Goal: Task Accomplishment & Management: Manage account settings

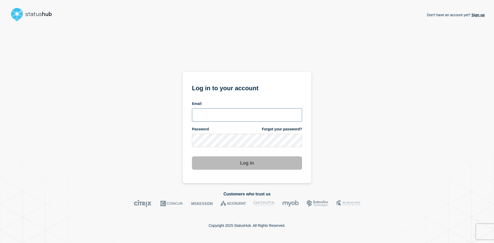
click at [212, 118] on input "email input" at bounding box center [247, 114] width 110 height 13
type input "[EMAIL_ADDRESS][DOMAIN_NAME]"
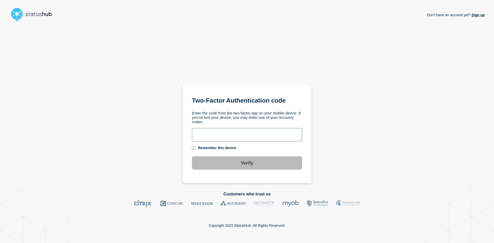
click at [212, 133] on input "text" at bounding box center [247, 134] width 110 height 13
click at [207, 133] on input "text" at bounding box center [247, 134] width 110 height 13
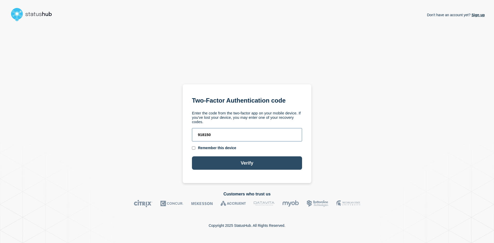
type input "918150"
click at [288, 163] on button "Verify" at bounding box center [247, 162] width 110 height 13
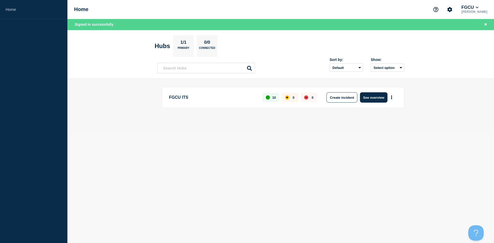
click at [150, 120] on main "FGCU ITS 10 0 0 Create incident See overview" at bounding box center [280, 106] width 426 height 55
